Goal: Information Seeking & Learning: Check status

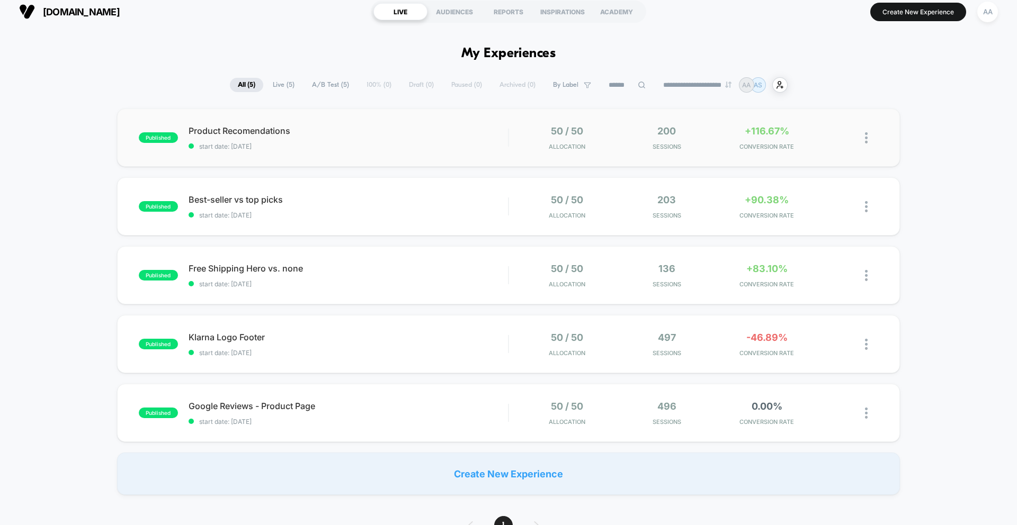
scroll to position [9, 0]
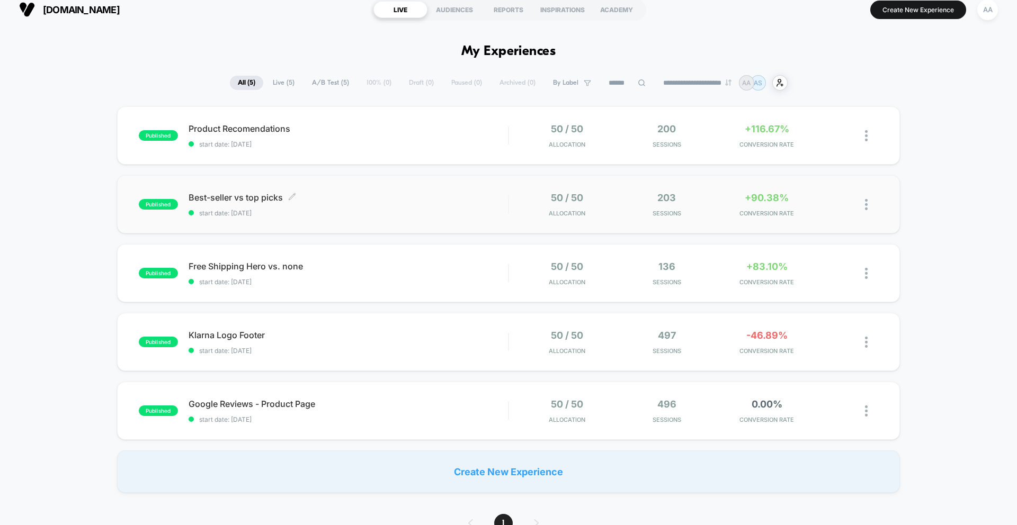
click at [493, 205] on div "Best-seller vs top picks Click to edit experience details Click to edit experie…" at bounding box center [347, 204] width 319 height 25
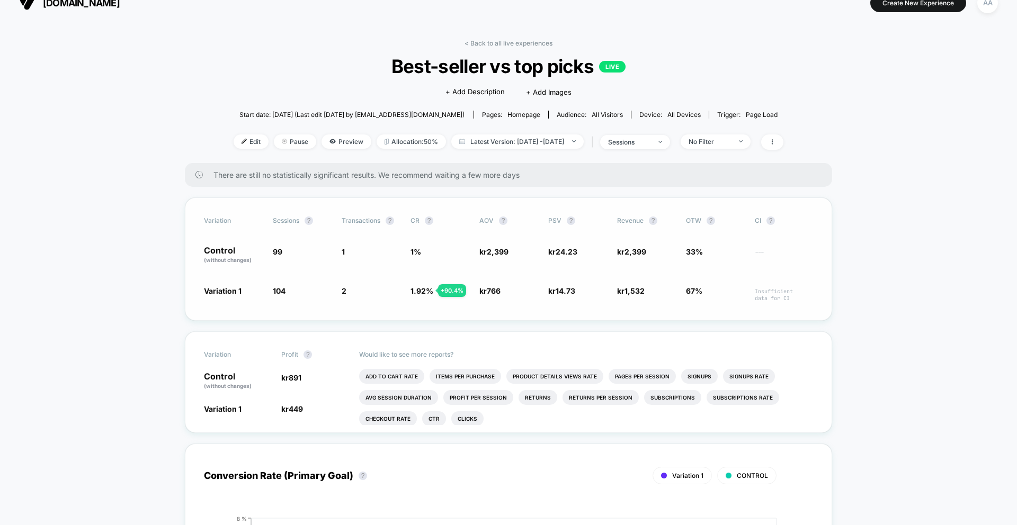
scroll to position [18, 0]
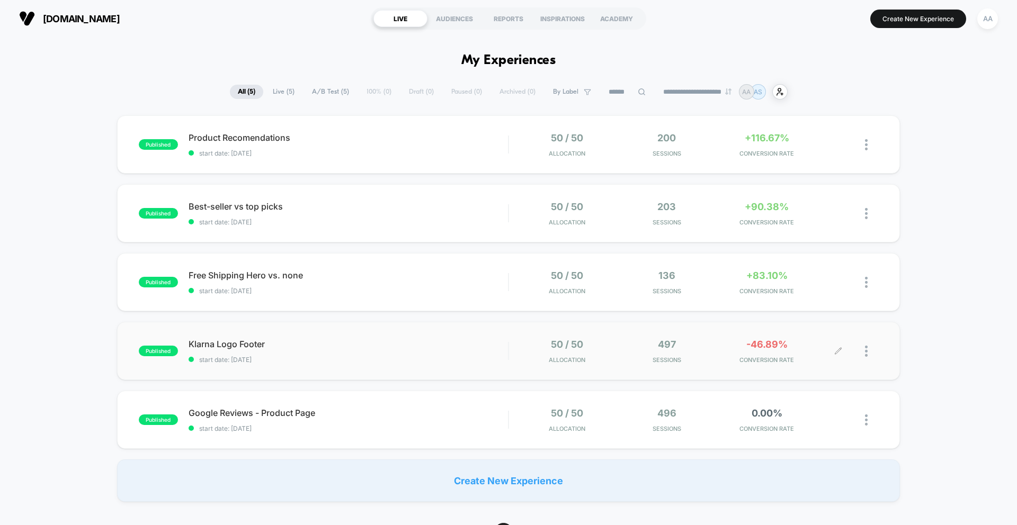
click at [717, 360] on div "50 / 50 Allocation 497 Sessions -46.89% CONVERSION RATE" at bounding box center [678, 351] width 319 height 25
click at [303, 141] on span at bounding box center [299, 138] width 8 height 10
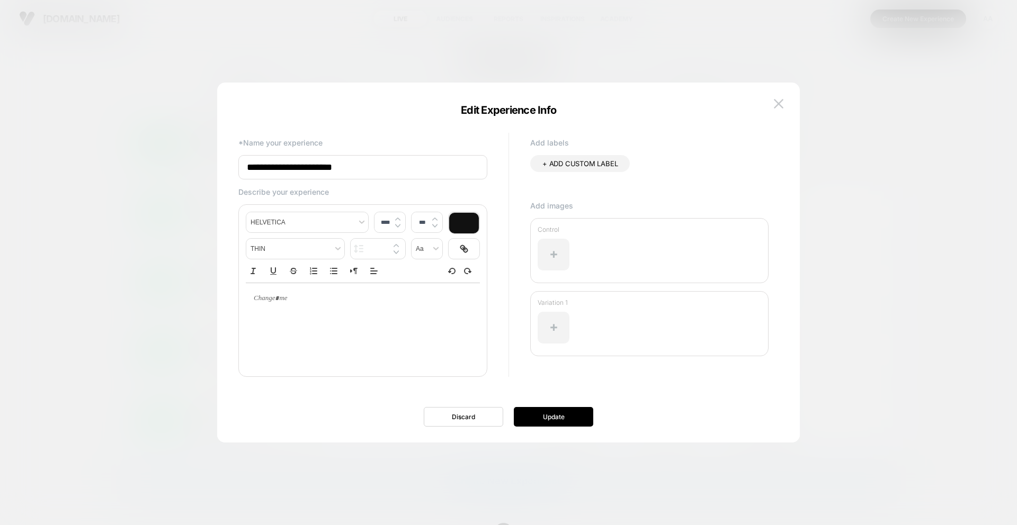
drag, startPoint x: 117, startPoint y: 178, endPoint x: 131, endPoint y: 173, distance: 14.7
click at [117, 178] on div at bounding box center [508, 262] width 1017 height 525
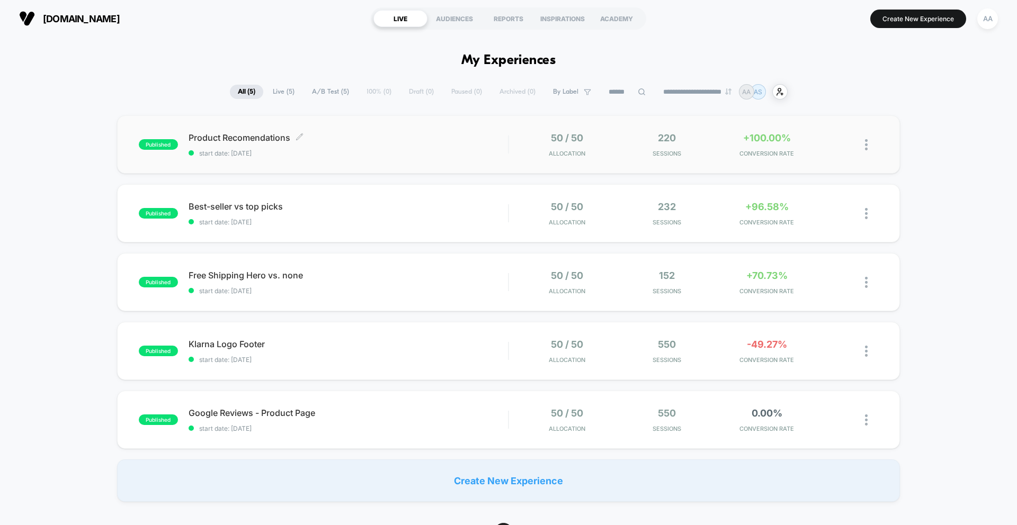
click at [264, 137] on span "Product Recomendations Click to edit experience details" at bounding box center [347, 137] width 319 height 11
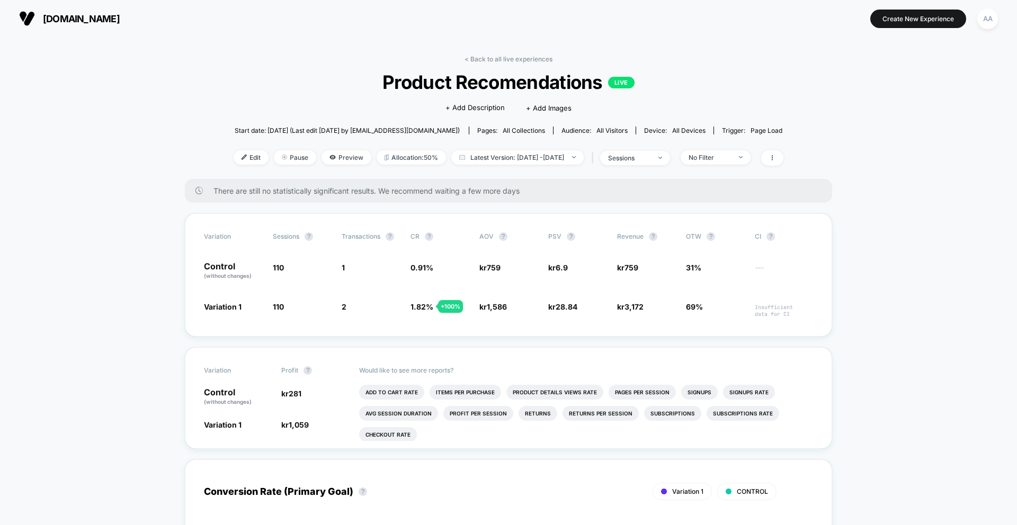
drag, startPoint x: 453, startPoint y: 78, endPoint x: 373, endPoint y: 52, distance: 84.2
click at [453, 78] on span "Product Recomendations LIVE" at bounding box center [508, 82] width 495 height 22
click at [516, 61] on link "< Back to all live experiences" at bounding box center [508, 59] width 88 height 8
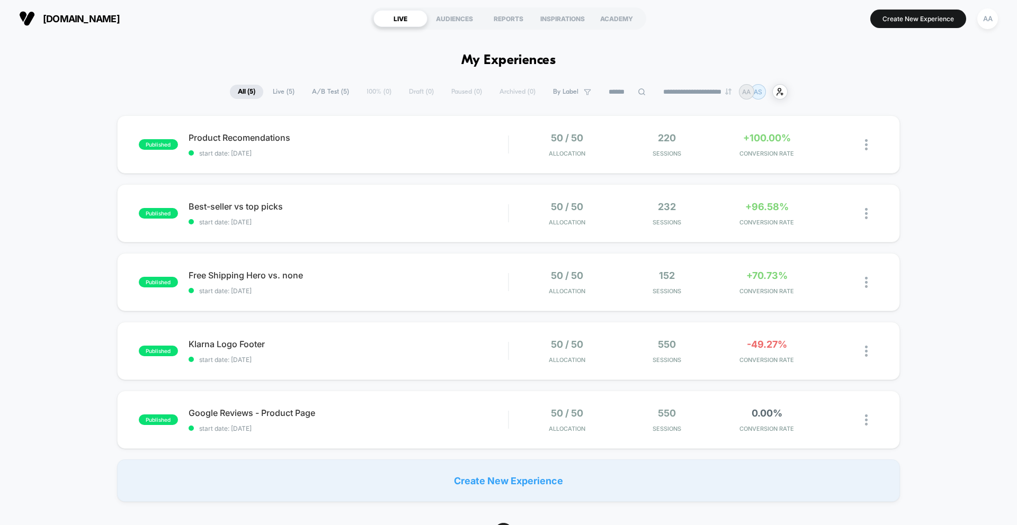
click at [275, 93] on span "Live ( 5 )" at bounding box center [284, 92] width 38 height 14
click at [308, 92] on span "A/B Test ( 5 )" at bounding box center [330, 92] width 53 height 14
click at [222, 93] on div "**********" at bounding box center [508, 91] width 1017 height 15
click at [241, 92] on span "All ( 5 )" at bounding box center [246, 92] width 34 height 14
drag, startPoint x: 269, startPoint y: 90, endPoint x: 289, endPoint y: 92, distance: 20.2
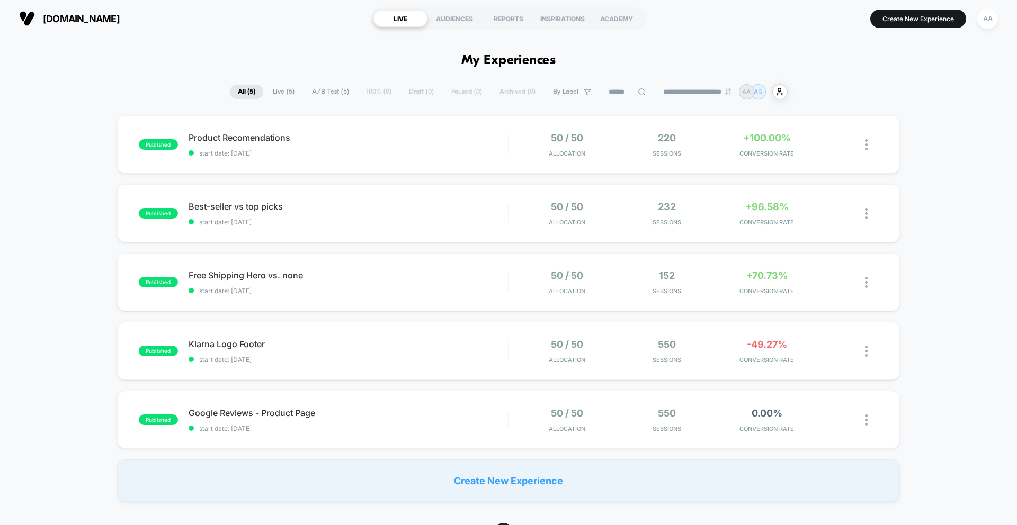
click at [269, 90] on span "Live ( 5 )" at bounding box center [284, 92] width 38 height 14
drag, startPoint x: 305, startPoint y: 92, endPoint x: 271, endPoint y: 93, distance: 33.9
click at [304, 92] on span "A/B Test ( 5 )" at bounding box center [330, 92] width 53 height 14
click at [256, 93] on div "**********" at bounding box center [508, 91] width 558 height 15
click at [244, 92] on span "All ( 5 )" at bounding box center [246, 92] width 34 height 14
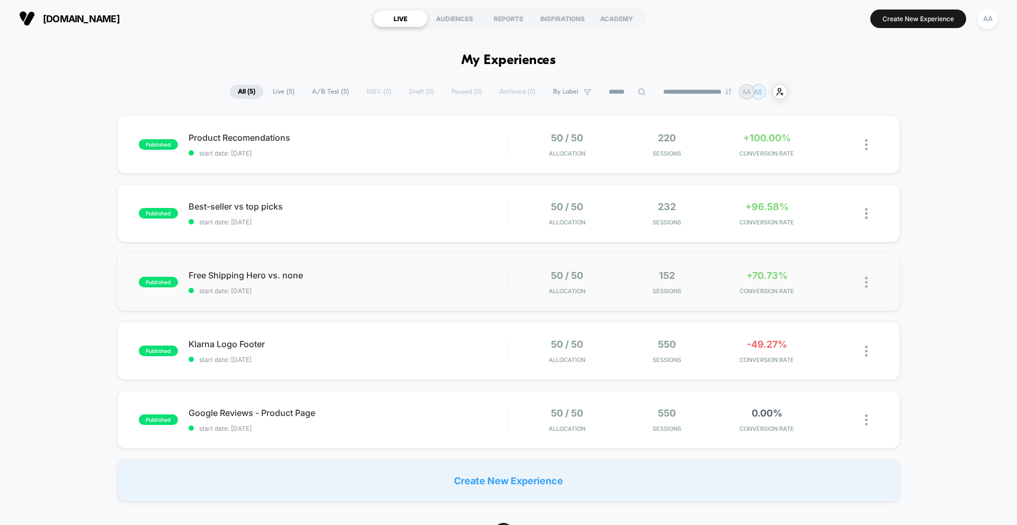
click at [438, 264] on div "published Free Shipping Hero vs. none start date: [DATE] 50 / 50 Allocation 152…" at bounding box center [508, 282] width 783 height 58
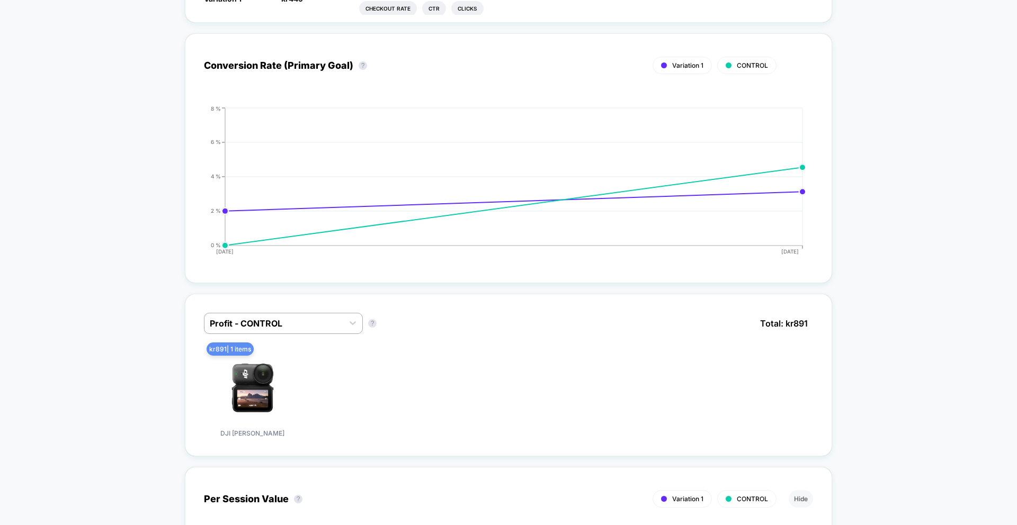
scroll to position [425, 0]
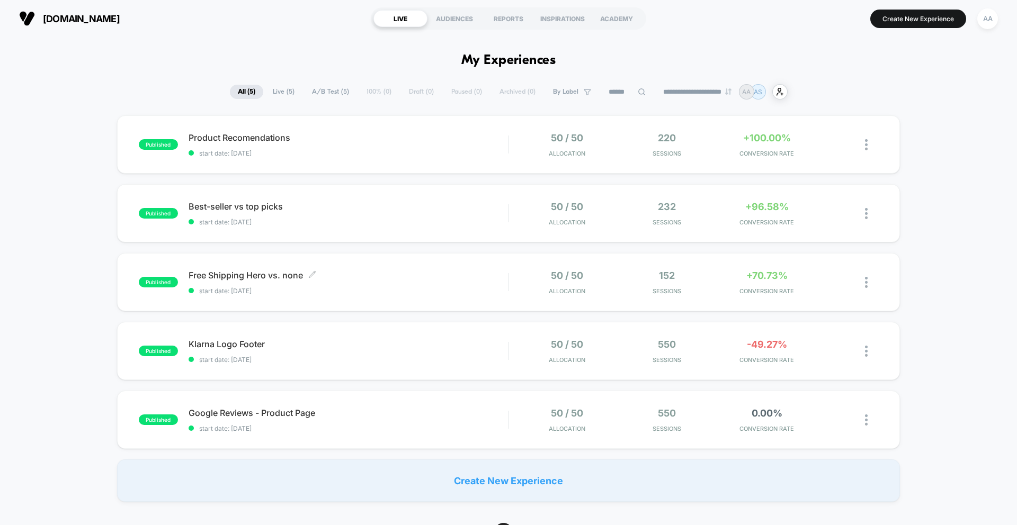
click at [345, 291] on span "start date: [DATE]" at bounding box center [347, 291] width 319 height 8
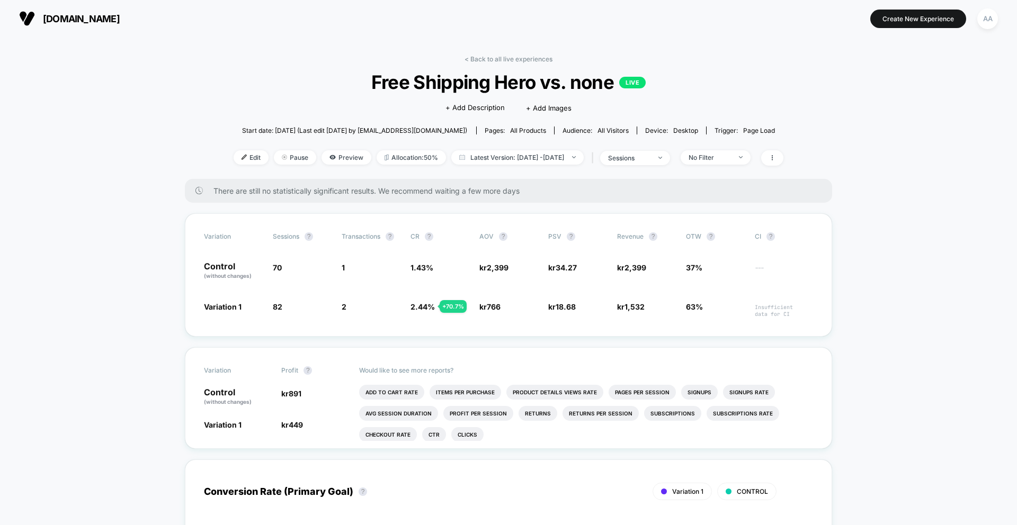
scroll to position [24, 0]
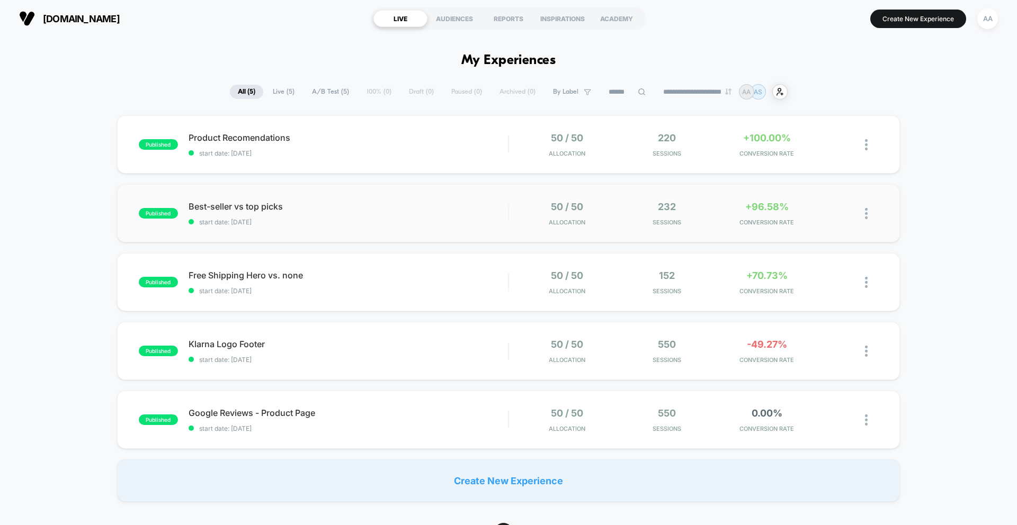
click at [541, 226] on div "published Best-seller vs top picks start date: 24.9.2025 50 / 50 Allocation 232…" at bounding box center [508, 213] width 783 height 58
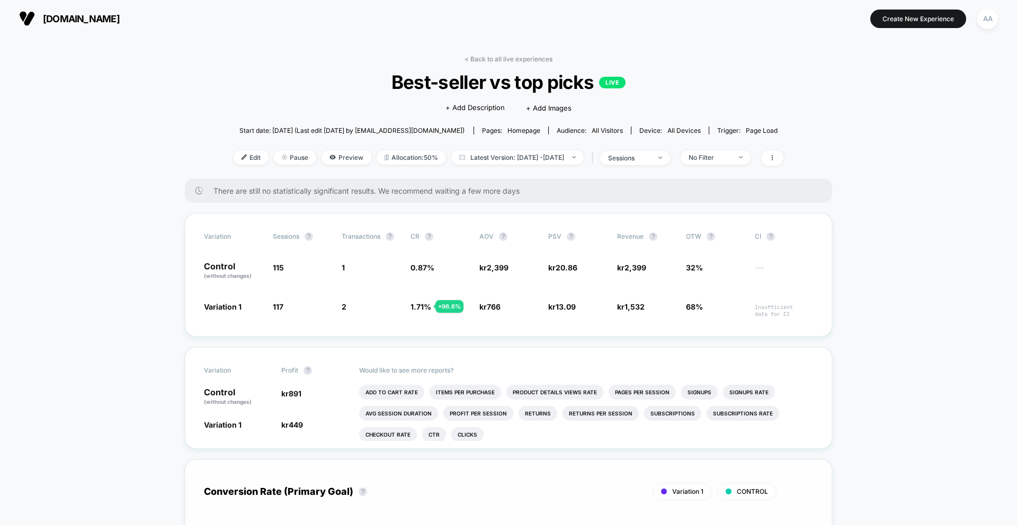
scroll to position [31, 0]
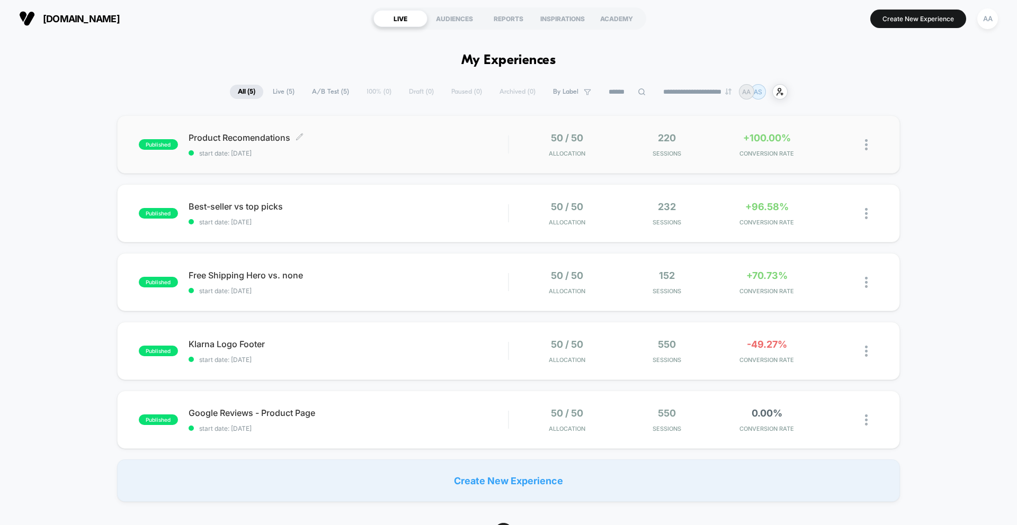
click at [459, 136] on span "Product Recomendations Click to edit experience details" at bounding box center [347, 137] width 319 height 11
click at [286, 411] on span "Google Reviews - Product Page Click to edit experience details" at bounding box center [347, 413] width 319 height 11
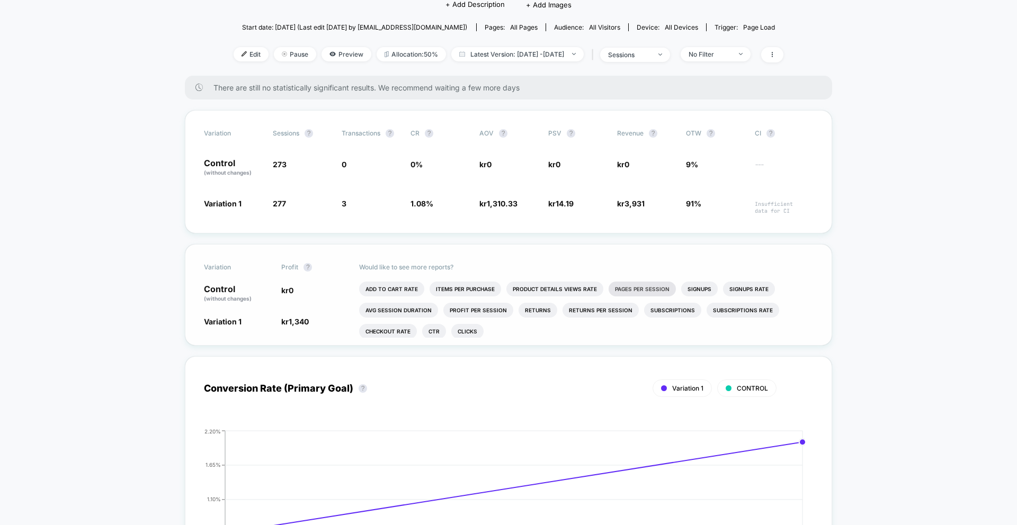
scroll to position [12, 0]
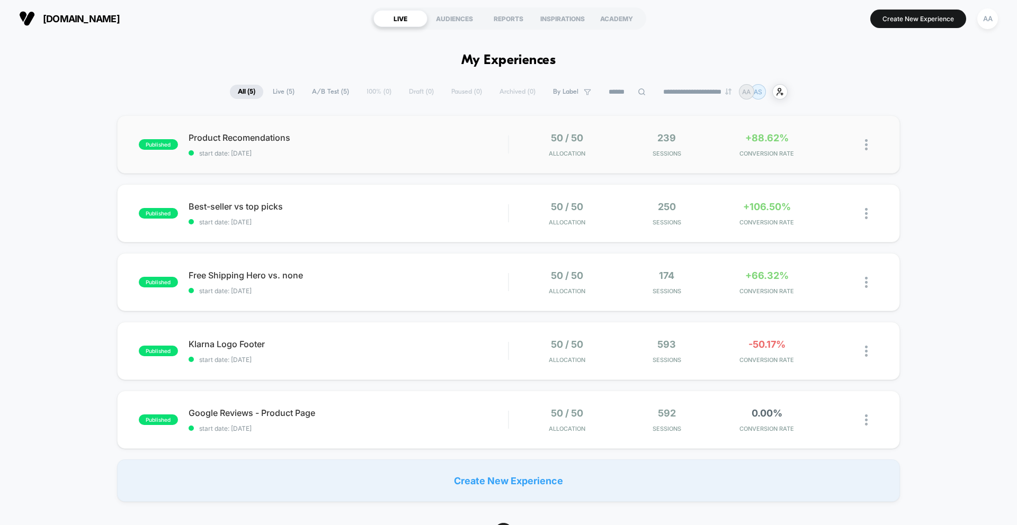
click at [430, 151] on span "start date: [DATE]" at bounding box center [347, 153] width 319 height 8
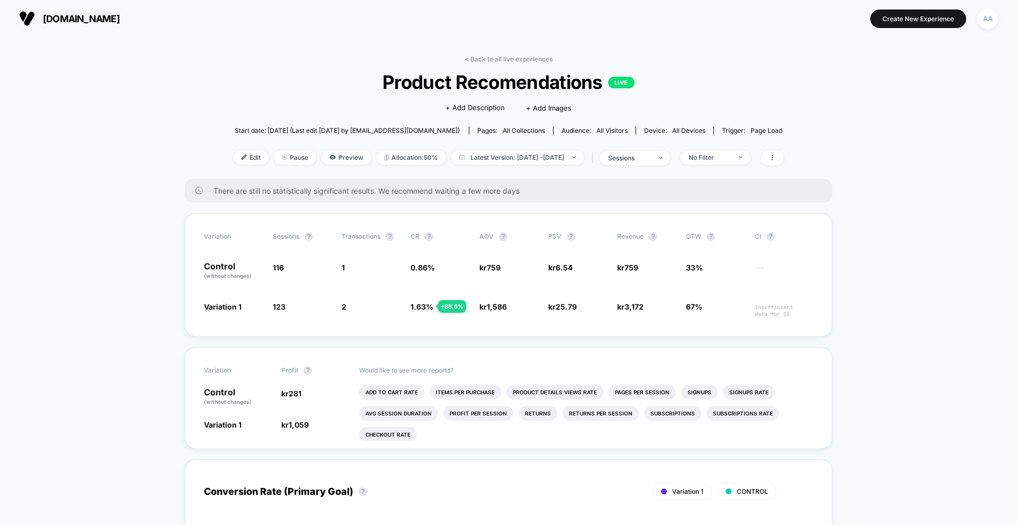
scroll to position [86, 0]
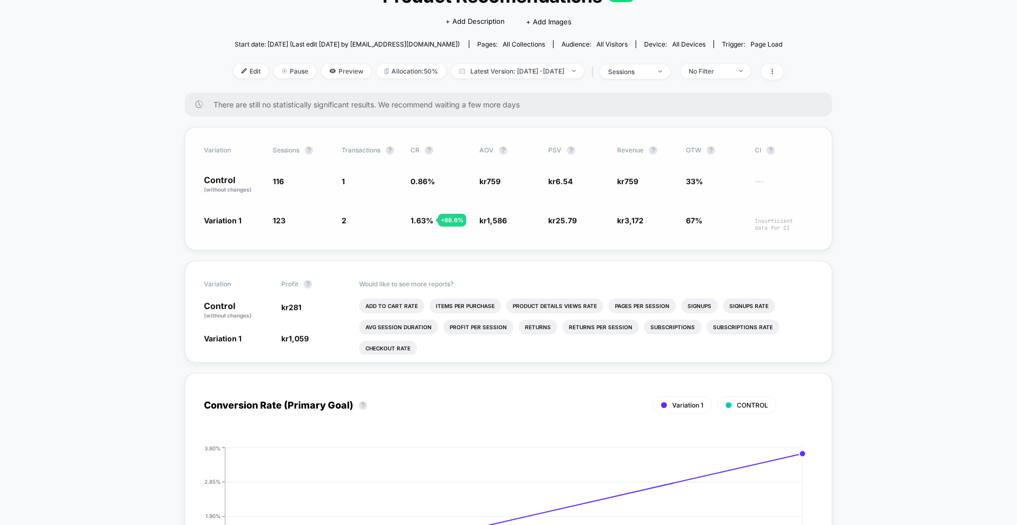
click at [434, 219] on span "1.63 % + 88.6 %" at bounding box center [439, 223] width 58 height 16
click at [435, 219] on div at bounding box center [437, 220] width 5 height 11
click at [419, 219] on span "1.63 %" at bounding box center [421, 220] width 23 height 9
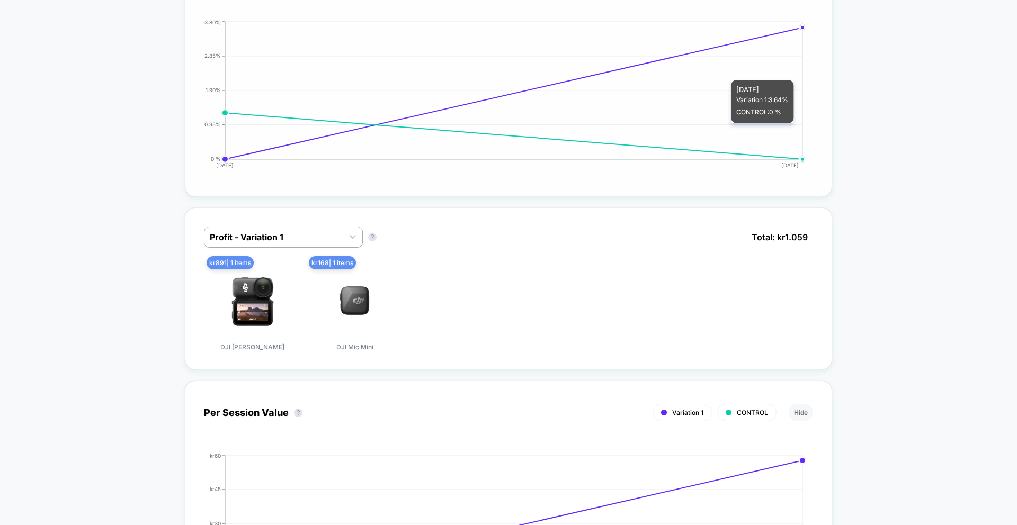
scroll to position [514, 0]
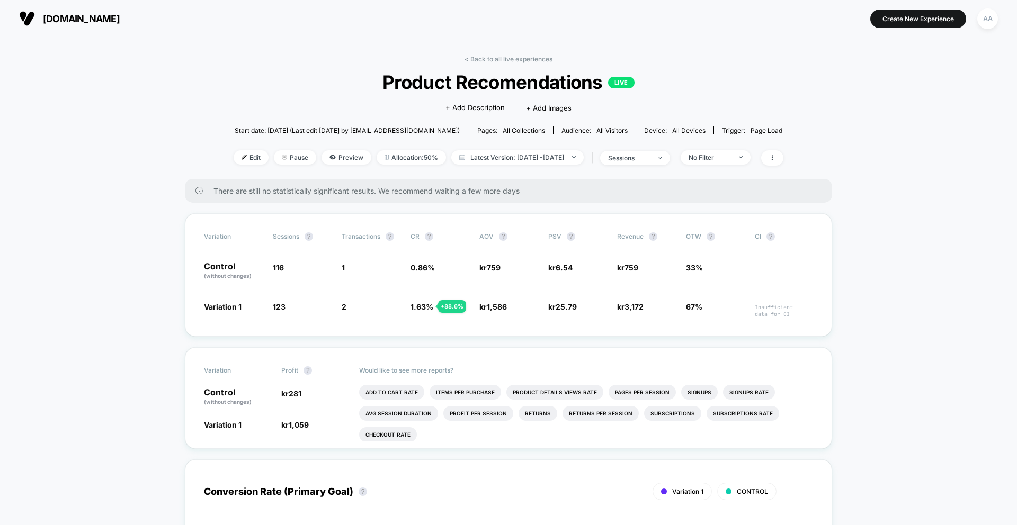
click at [98, 21] on span "[DOMAIN_NAME]" at bounding box center [81, 18] width 77 height 11
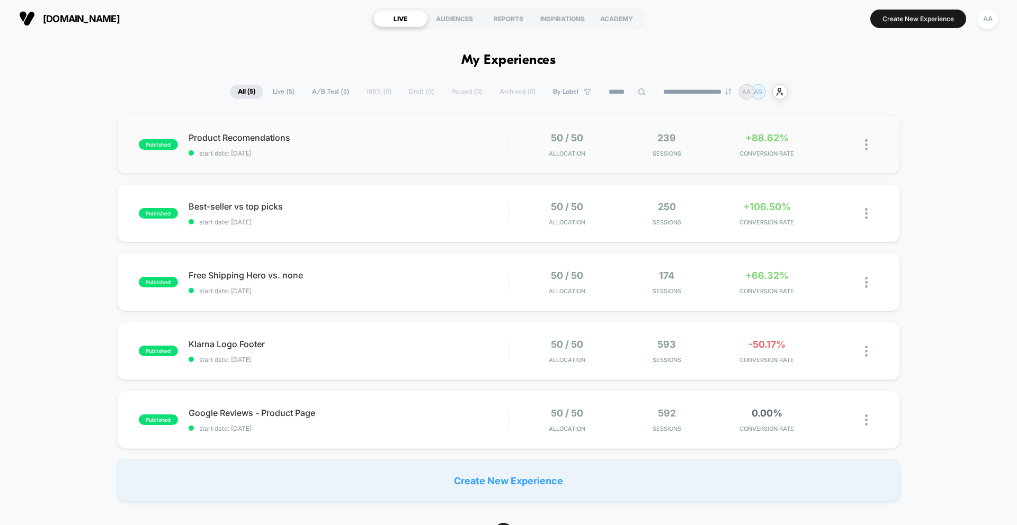
click at [384, 131] on div "published Product Recomendations start date: [DATE] 50 / 50 Allocation 239 Sess…" at bounding box center [508, 144] width 783 height 58
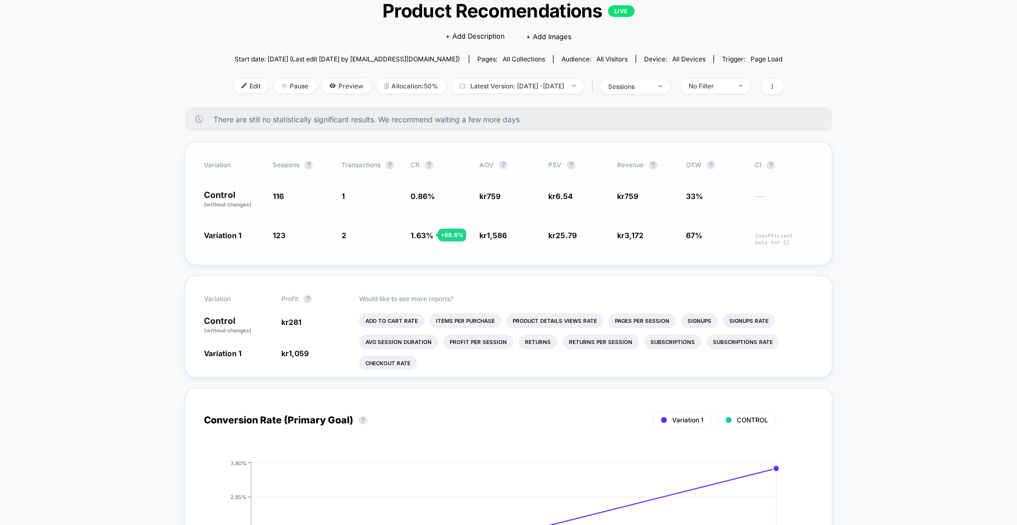
scroll to position [72, 0]
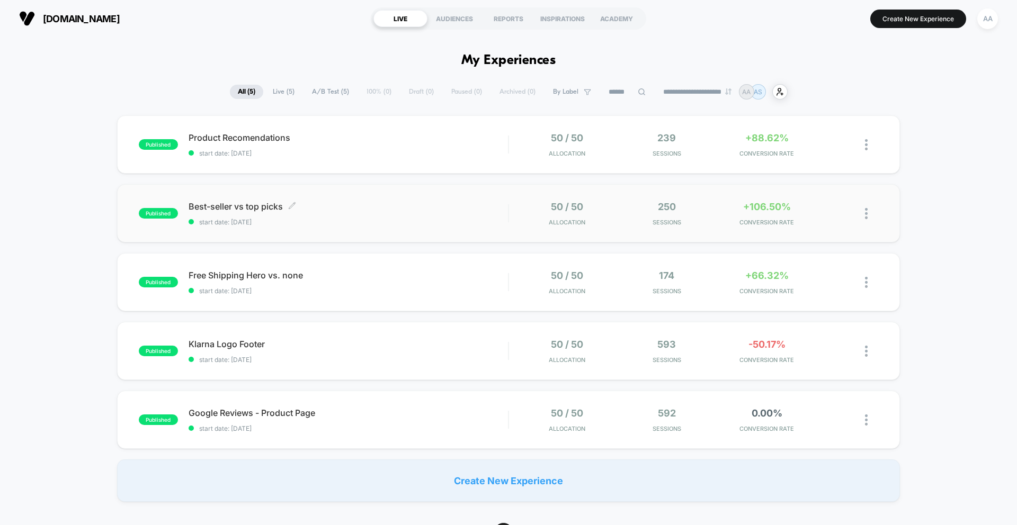
click at [447, 224] on span "start date: [DATE]" at bounding box center [347, 222] width 319 height 8
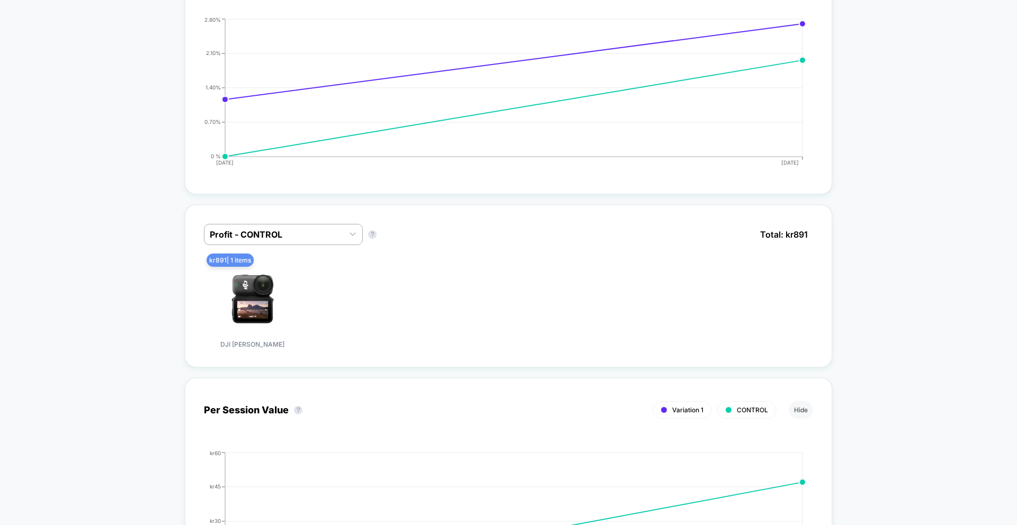
scroll to position [534, 0]
